Goal: Transaction & Acquisition: Download file/media

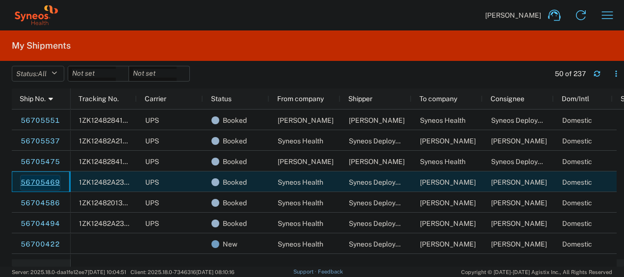
click at [37, 179] on link "56705469" at bounding box center [40, 183] width 40 height 16
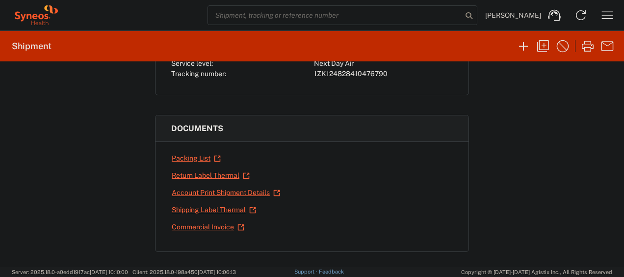
scroll to position [115, 0]
click at [203, 204] on link "Shipping Label Thermal" at bounding box center [213, 209] width 85 height 17
click at [177, 173] on link "Return Label Thermal" at bounding box center [210, 174] width 79 height 17
